Goal: Complete application form

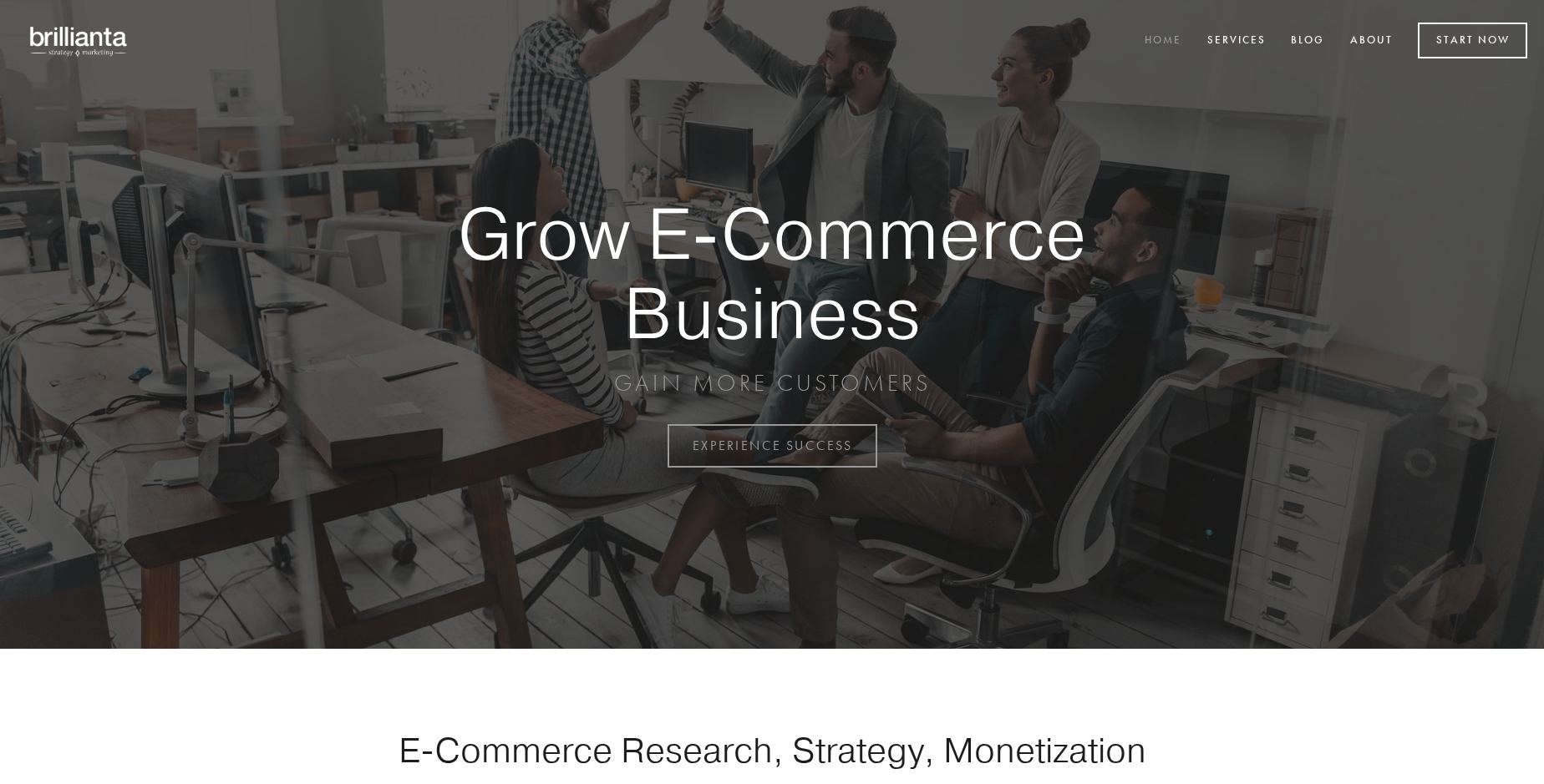
scroll to position [4379, 0]
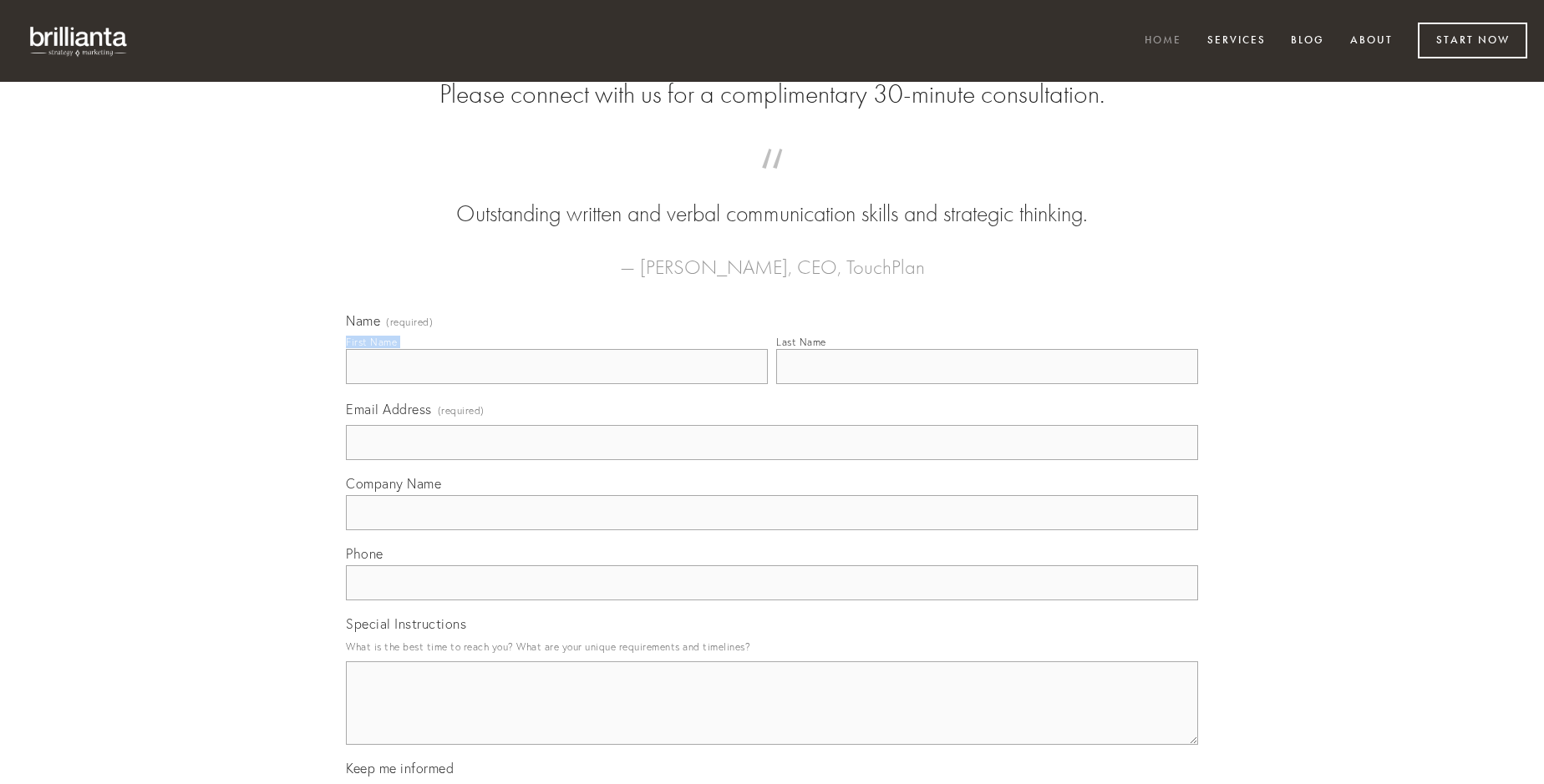
type input "[PERSON_NAME]"
click at [987, 384] on input "Last Name" at bounding box center [987, 367] width 422 height 35
type input "[PERSON_NAME]"
click at [772, 461] on input "Email Address (required)" at bounding box center [772, 442] width 852 height 35
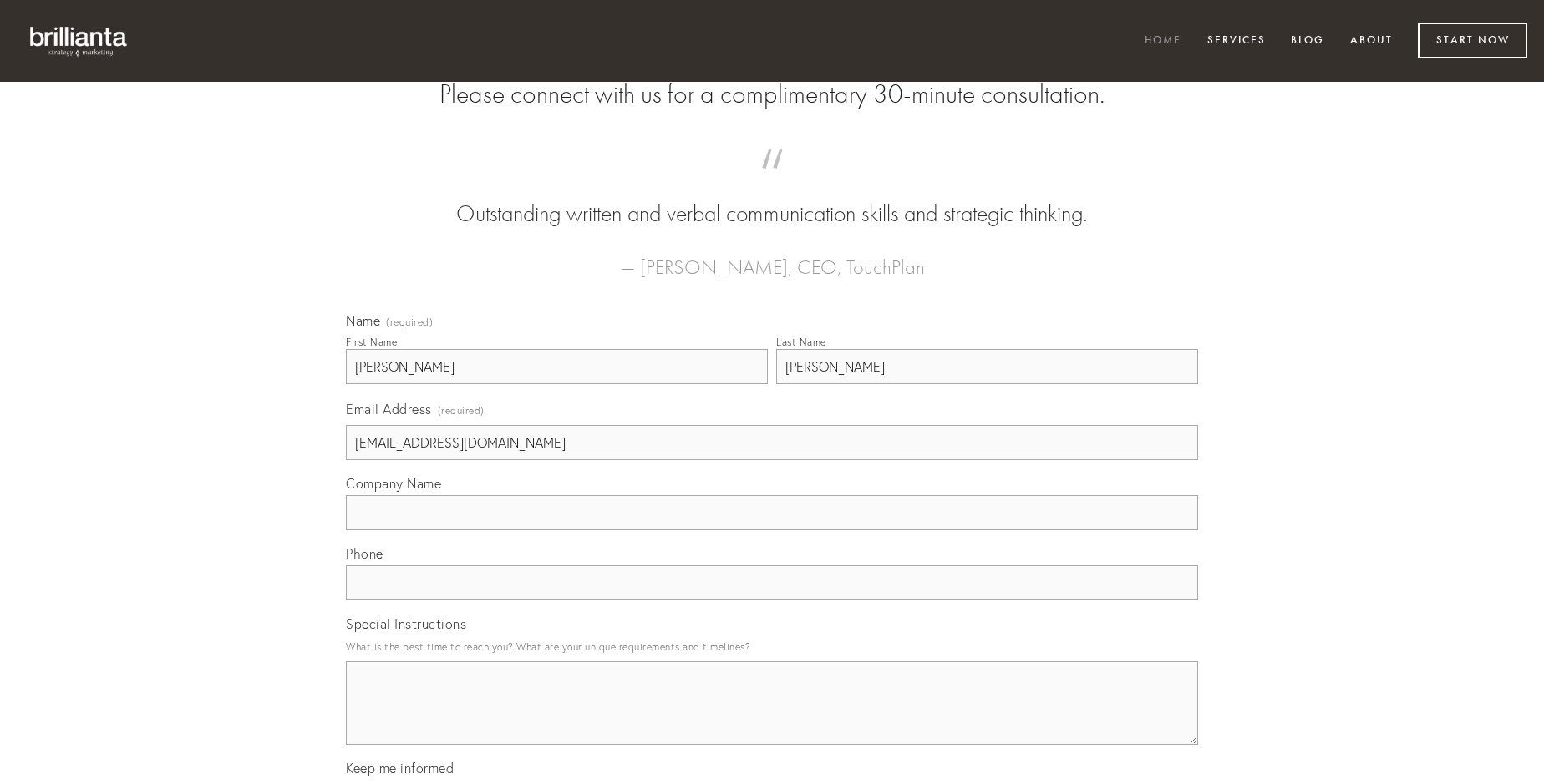
type input "[EMAIL_ADDRESS][DOMAIN_NAME]"
click at [772, 530] on input "Company Name" at bounding box center [772, 513] width 852 height 35
type input "aperiam"
click at [772, 601] on input "text" at bounding box center [772, 583] width 852 height 35
click at [772, 719] on textarea "Special Instructions" at bounding box center [772, 703] width 852 height 83
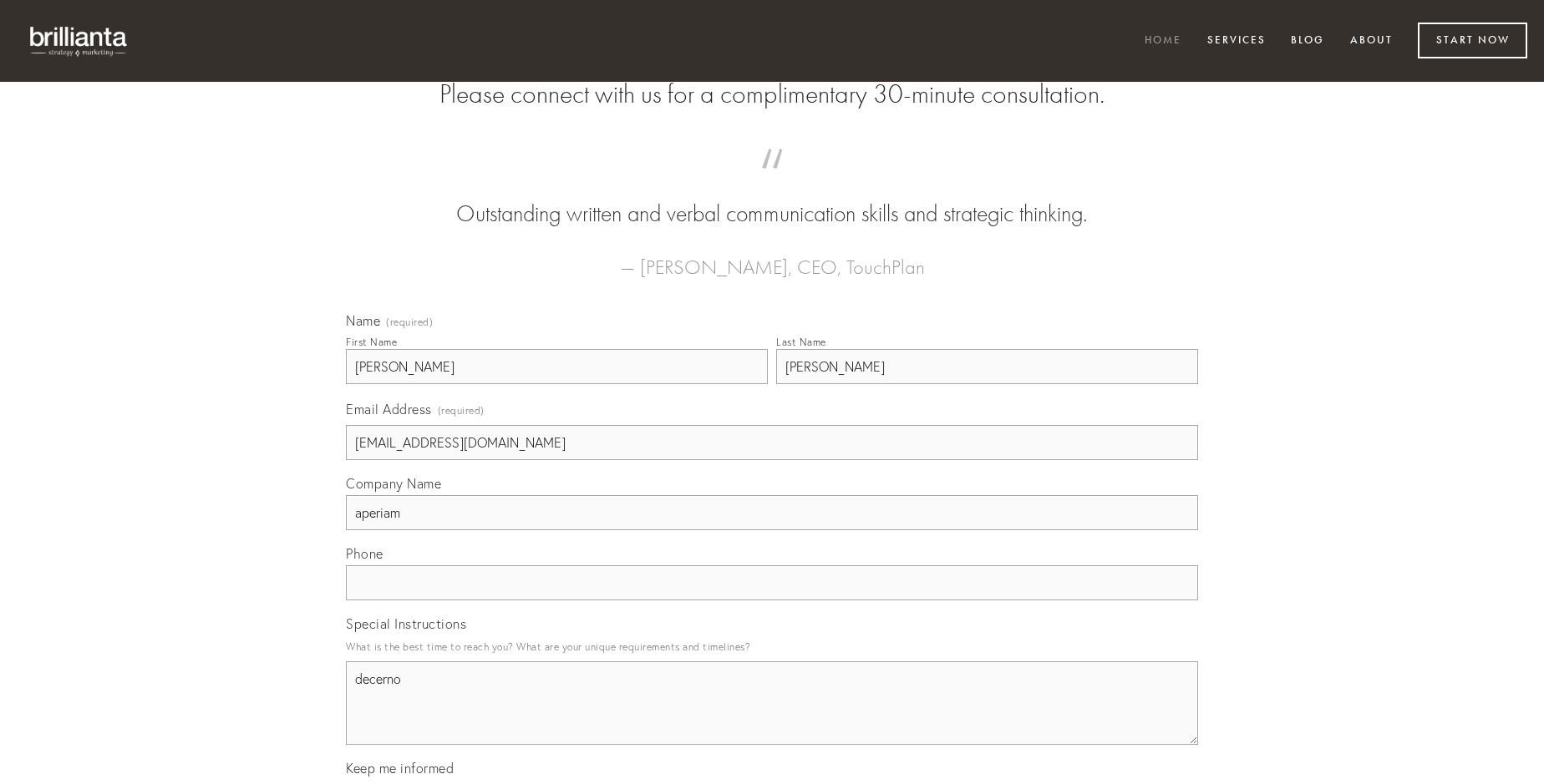
type textarea "decerno"
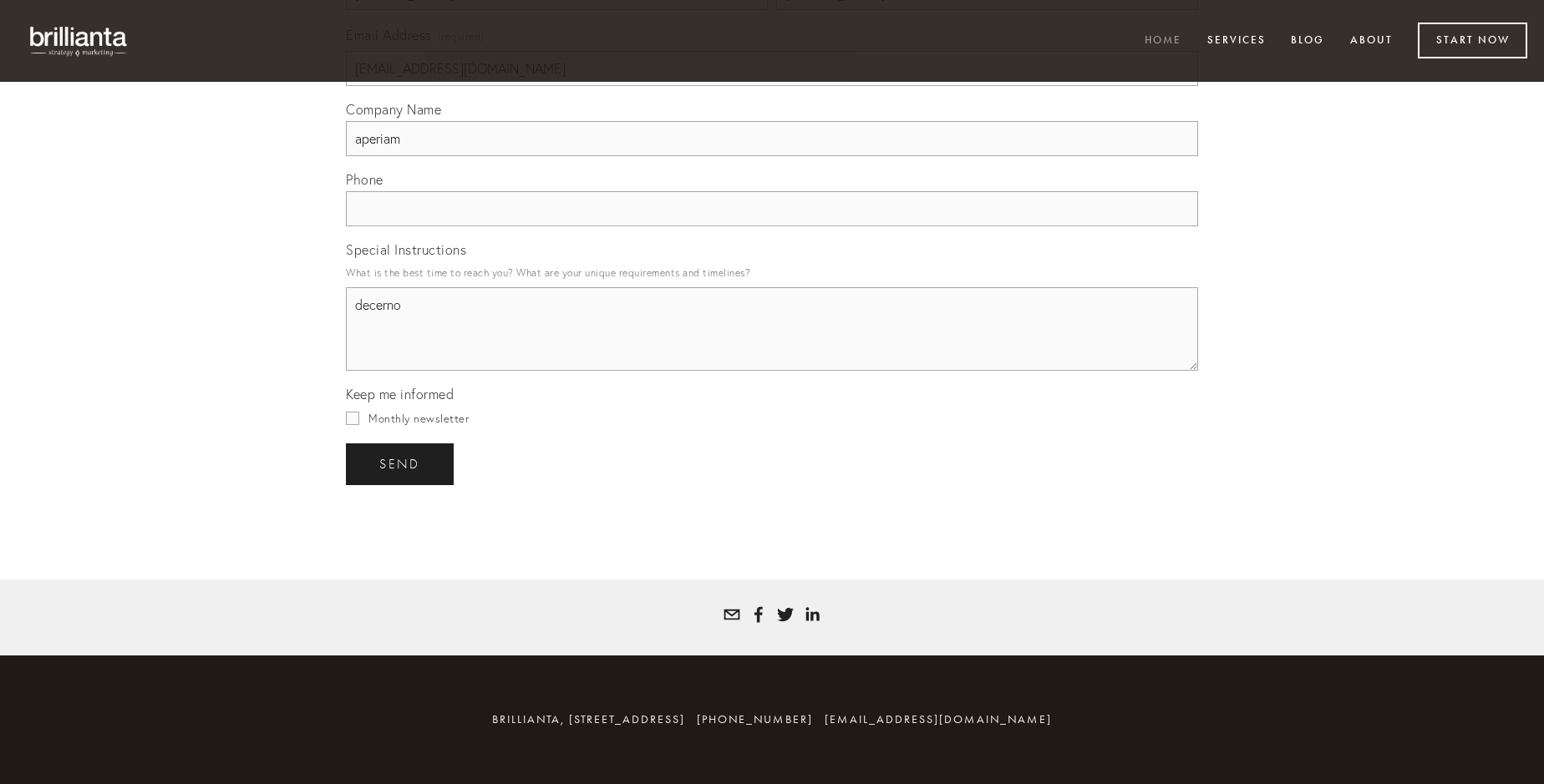
click at [401, 463] on span "send" at bounding box center [399, 464] width 41 height 15
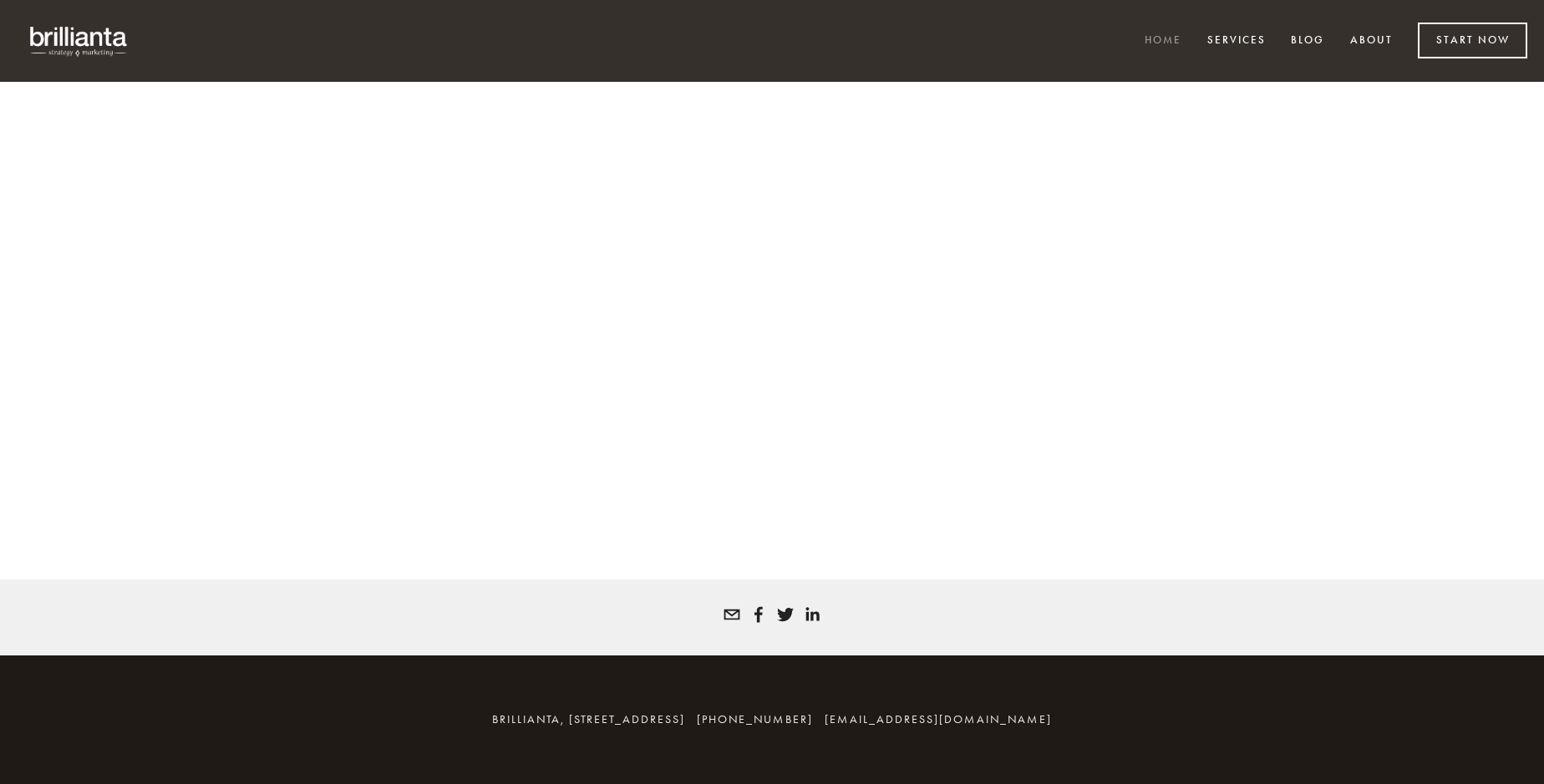
scroll to position [4356, 0]
